Goal: Answer question/provide support: Share knowledge or assist other users

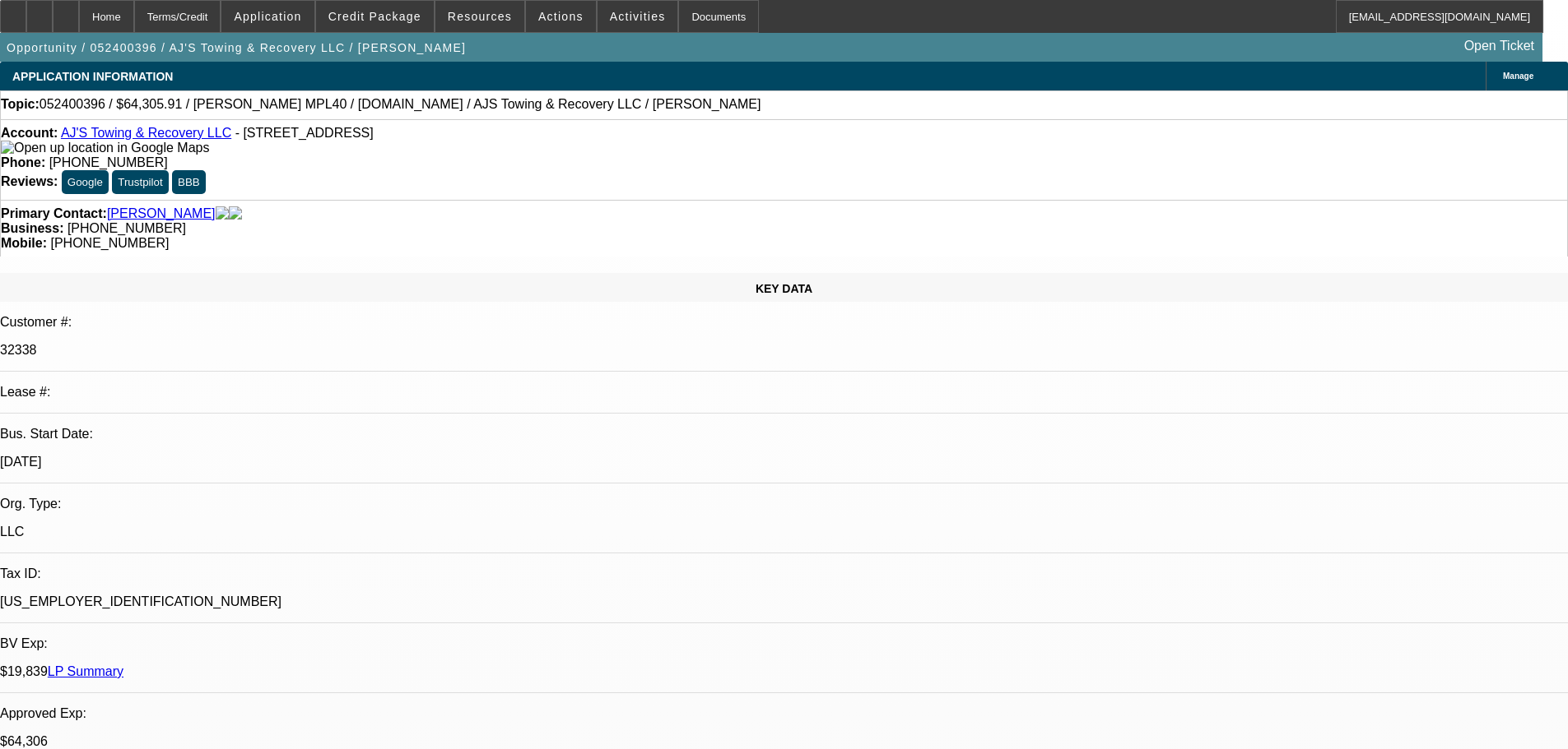
select select "0"
select select "2"
select select "0.1"
select select "4"
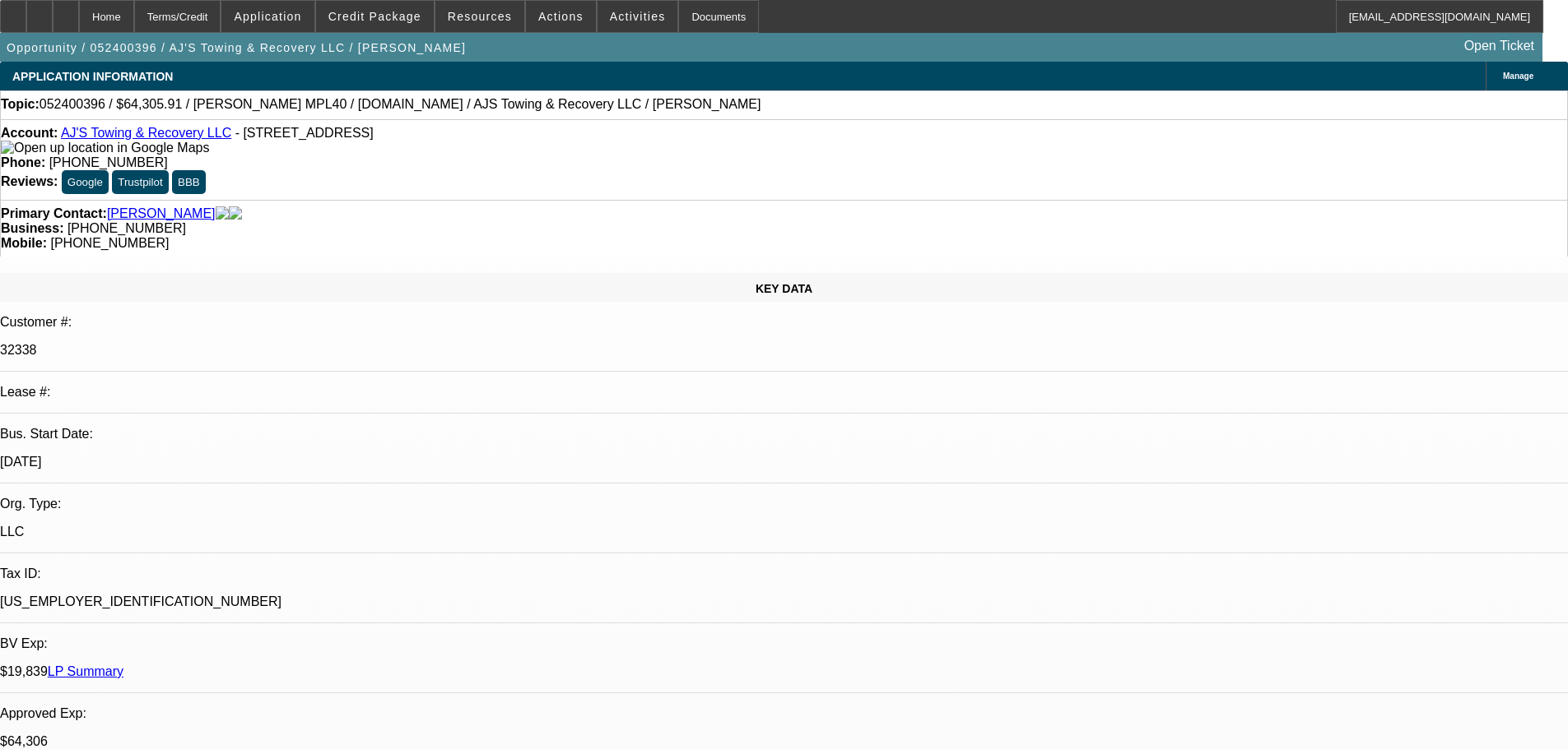
select select "0"
select select "2"
select select "0.1"
select select "4"
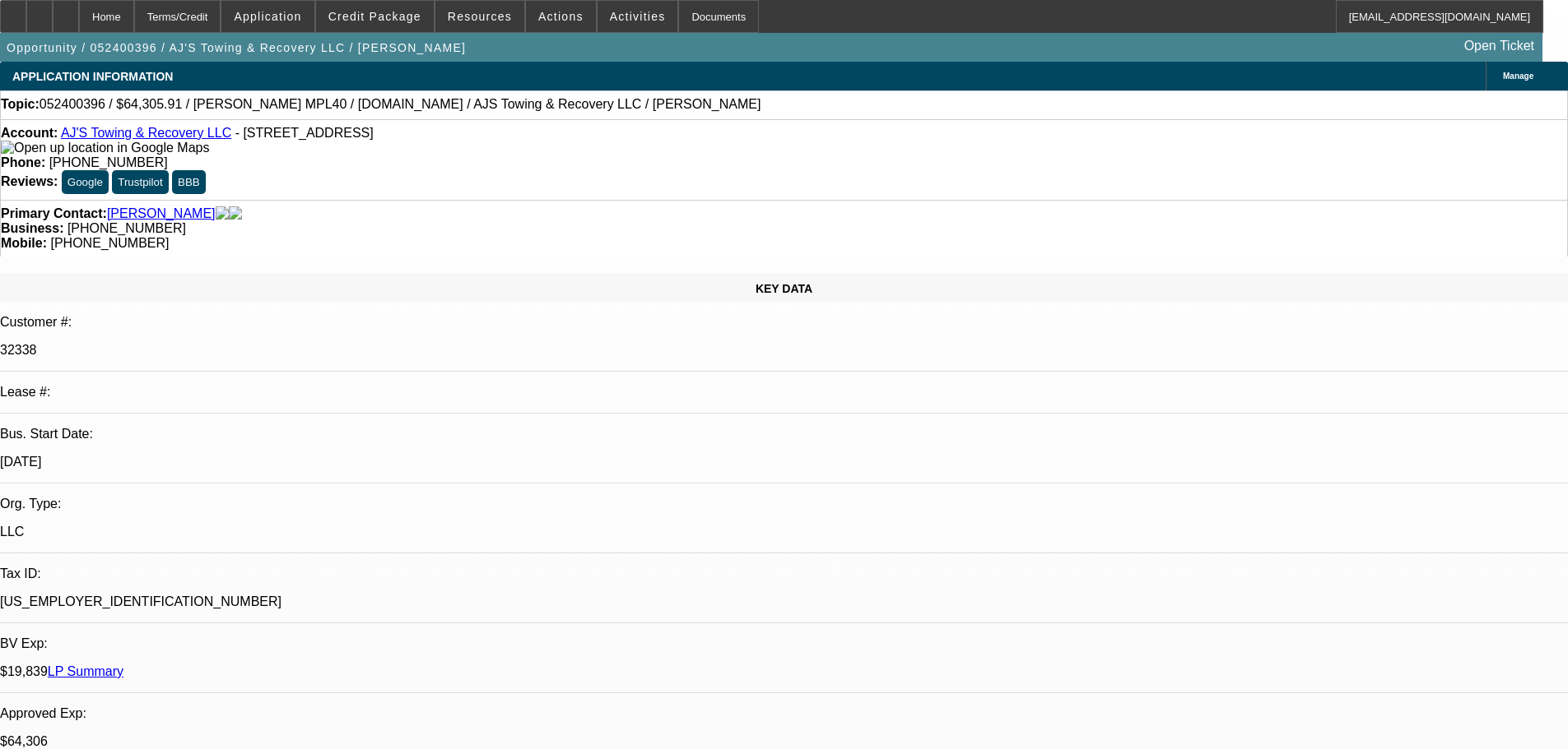
select select "0"
select select "2"
select select "0.1"
select select "4"
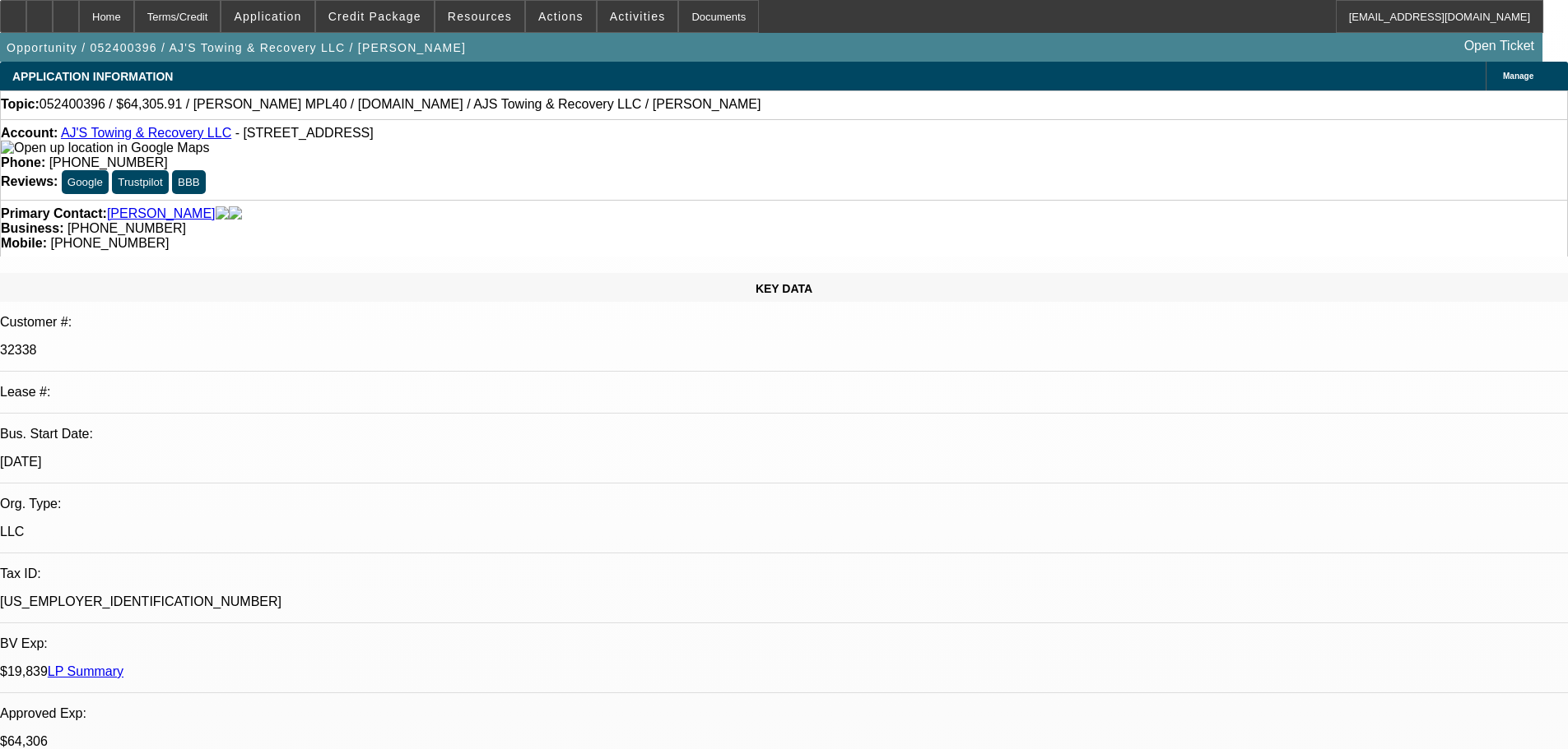
select select "0"
select select "2"
select select "0.1"
select select "4"
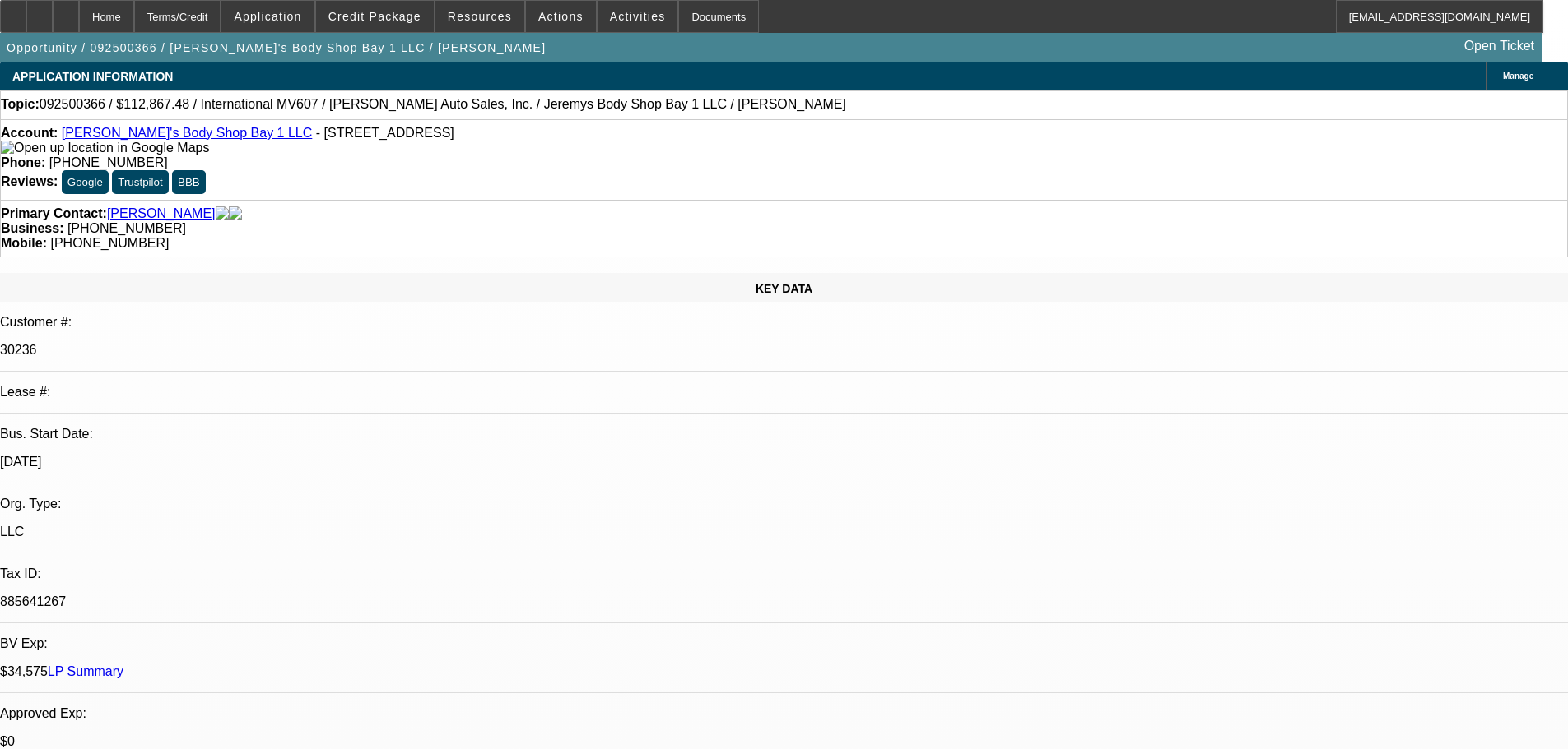
select select "0"
select select "2"
select select "0"
select select "4"
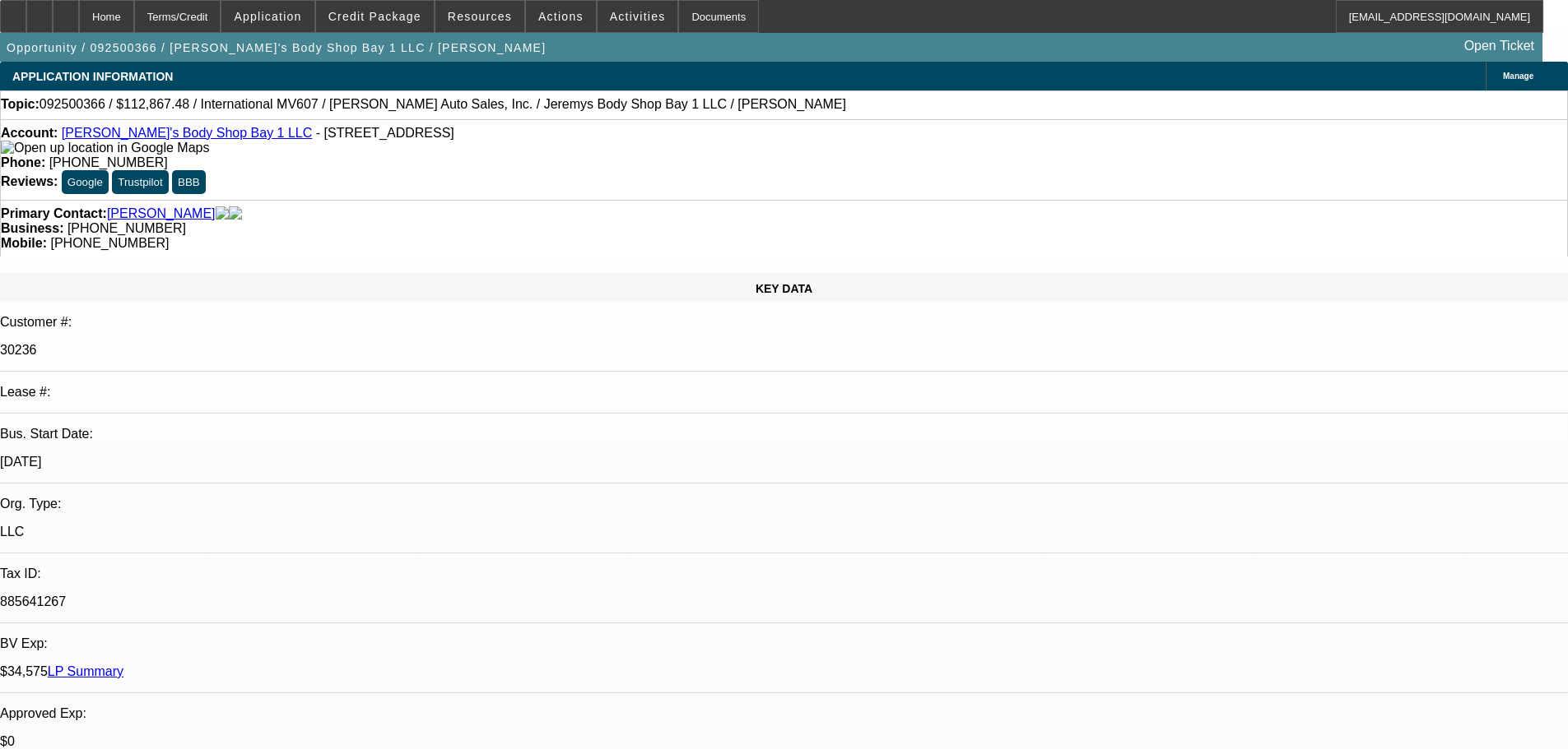
select select "0"
select select "2"
select select "0"
select select "4"
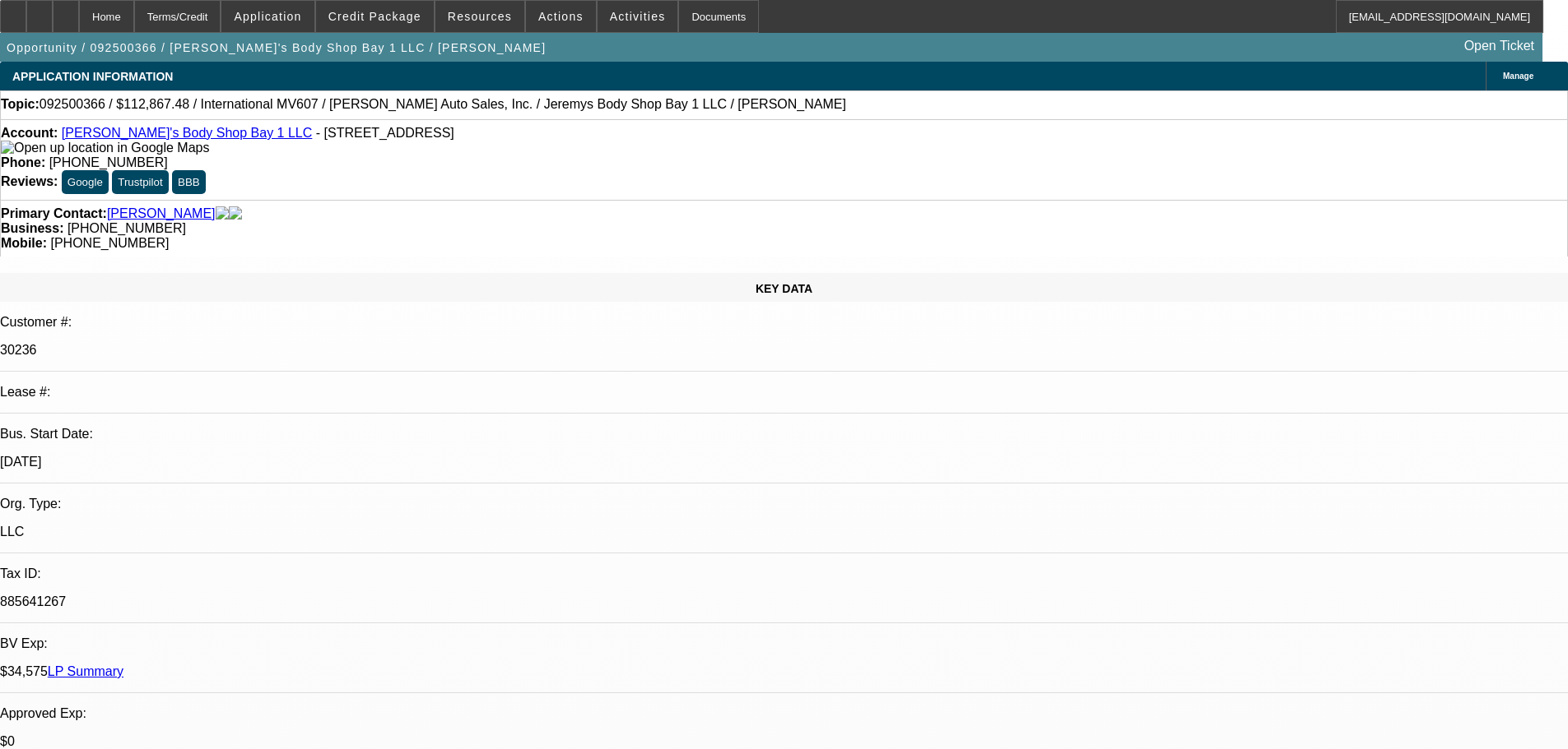
select select "0"
select select "2"
select select "0"
select select "4"
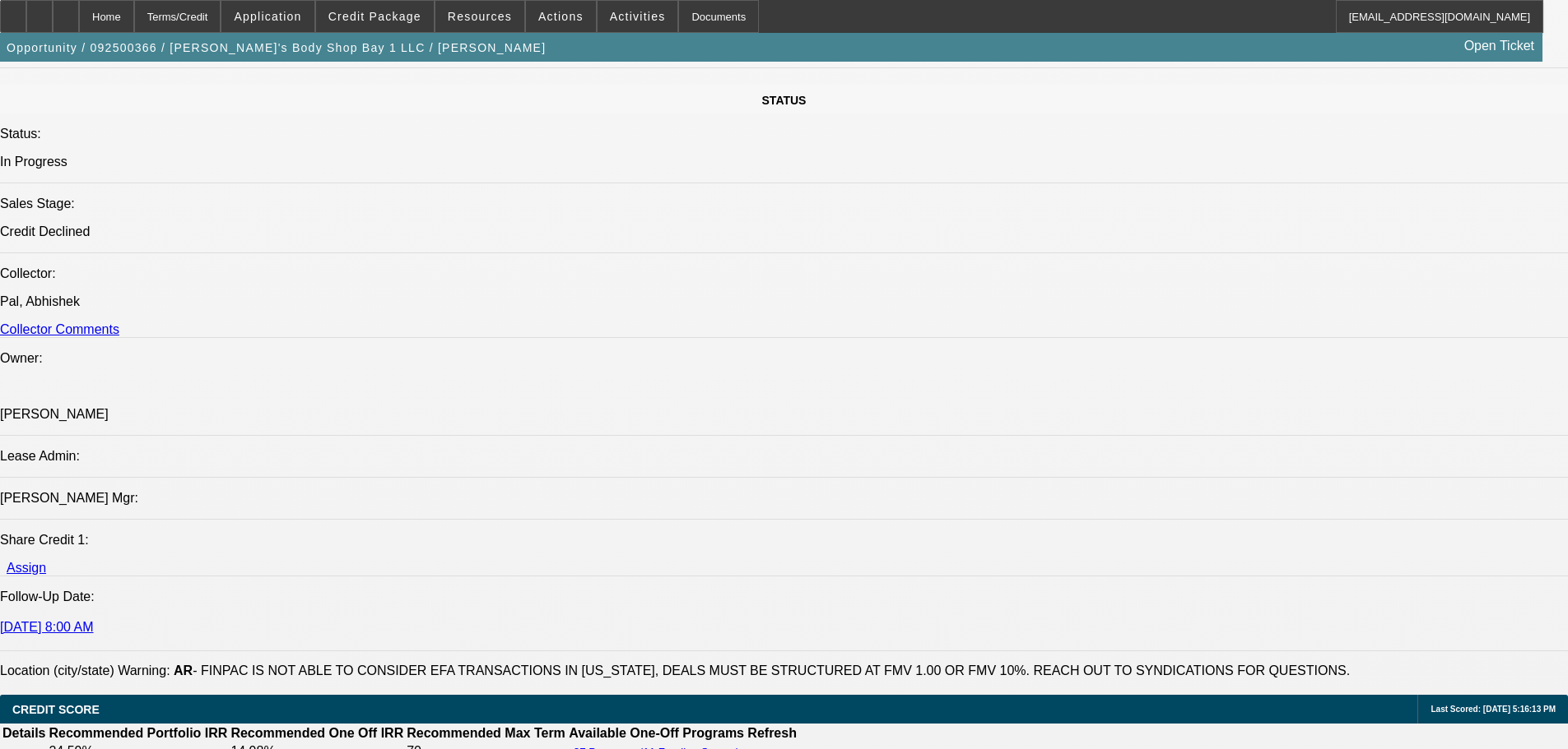
scroll to position [2221, 0]
